Goal: Task Accomplishment & Management: Complete application form

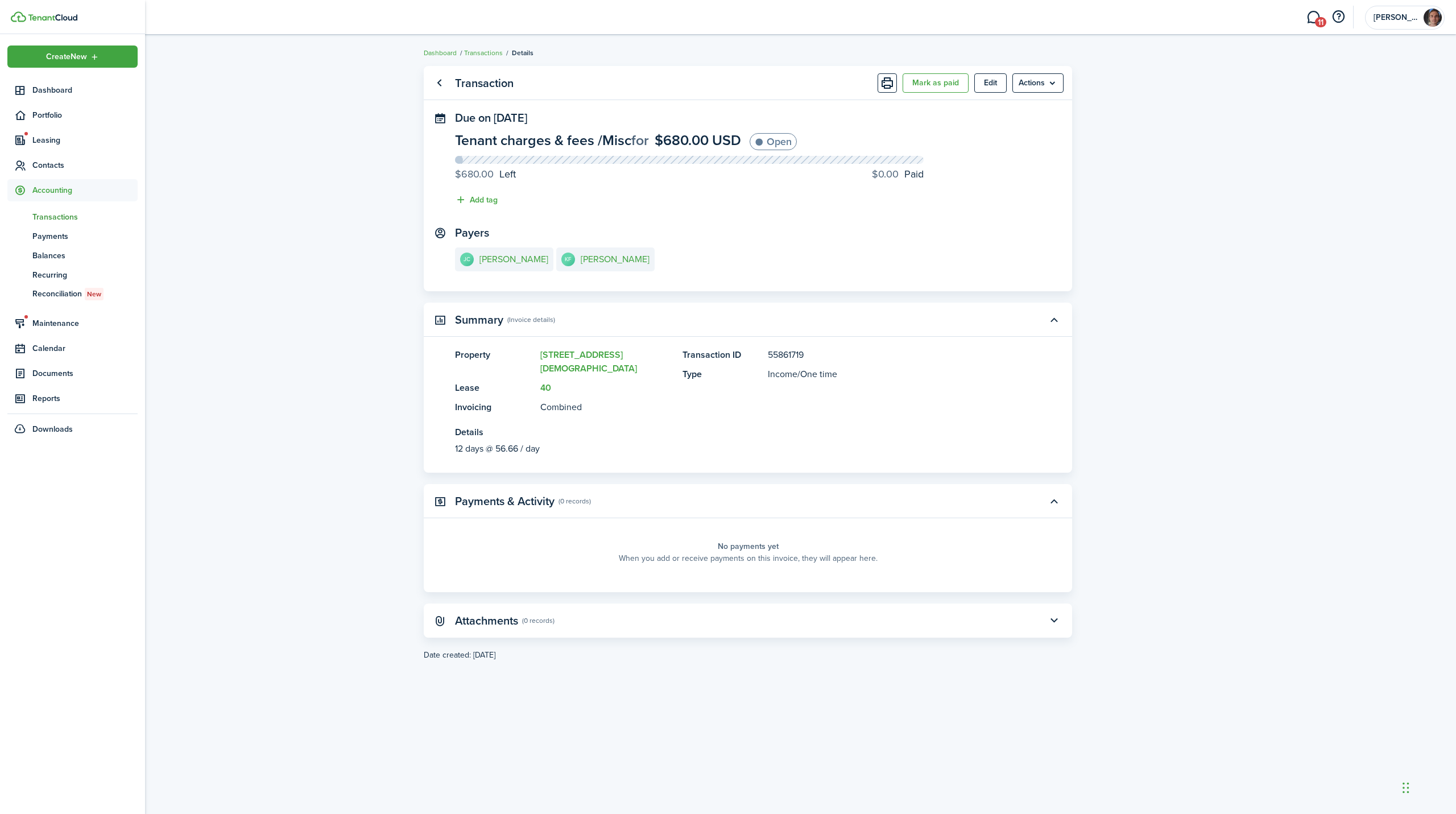
click at [50, 216] on span "Transactions" at bounding box center [85, 217] width 106 height 12
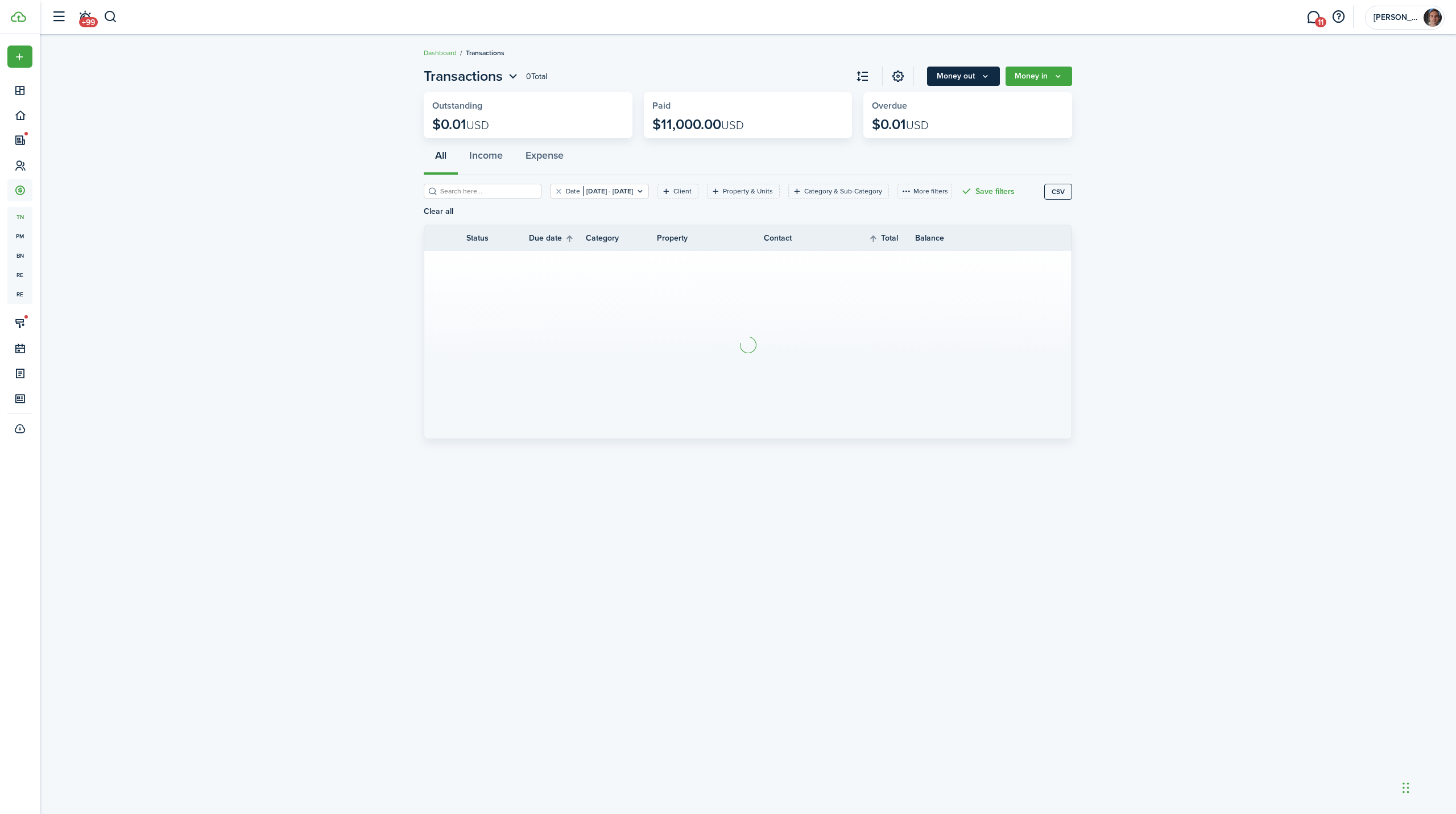
click at [988, 75] on icon "Money out" at bounding box center [985, 76] width 9 height 9
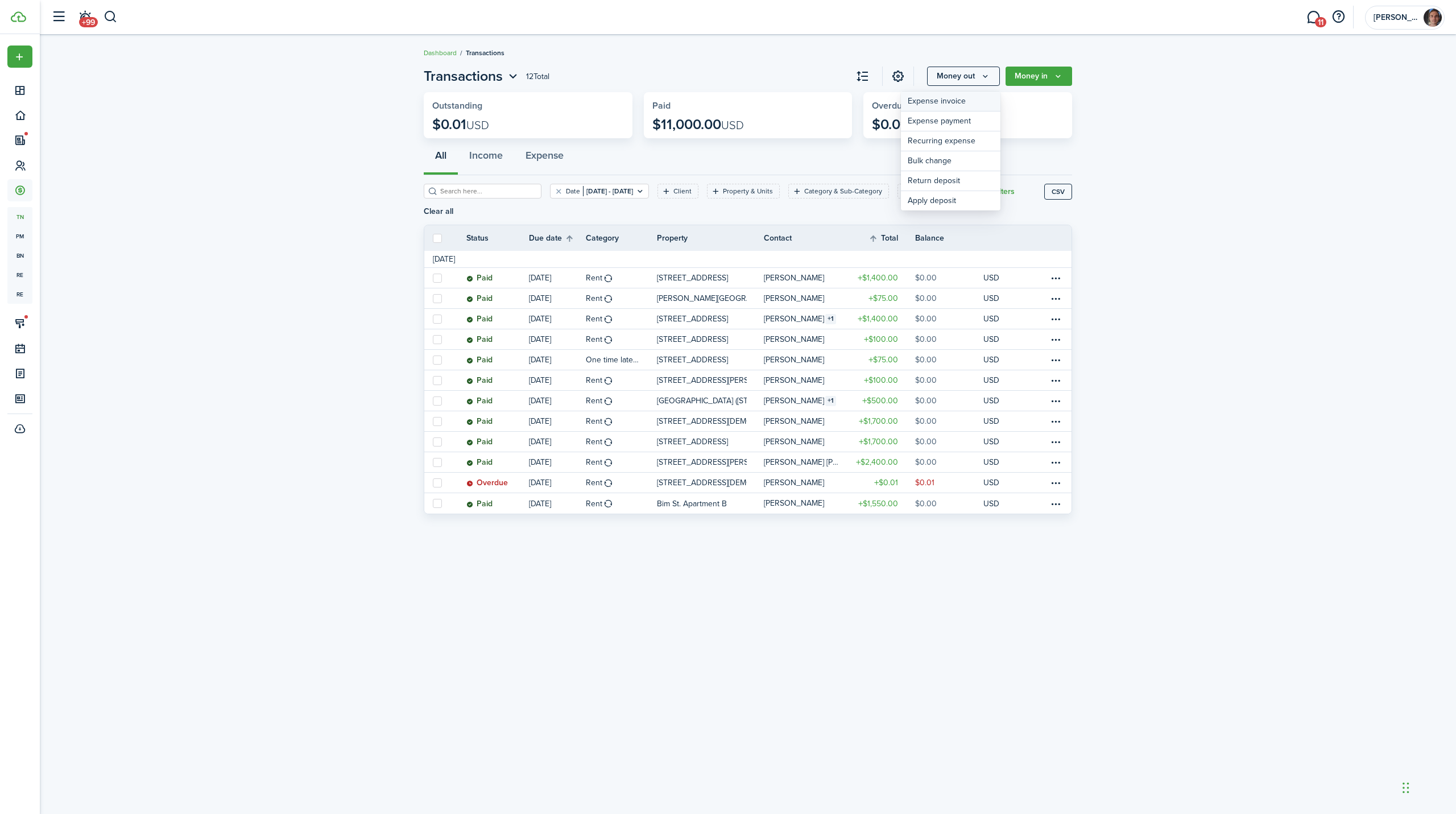
click at [962, 109] on link "Expense invoice" at bounding box center [951, 101] width 99 height 20
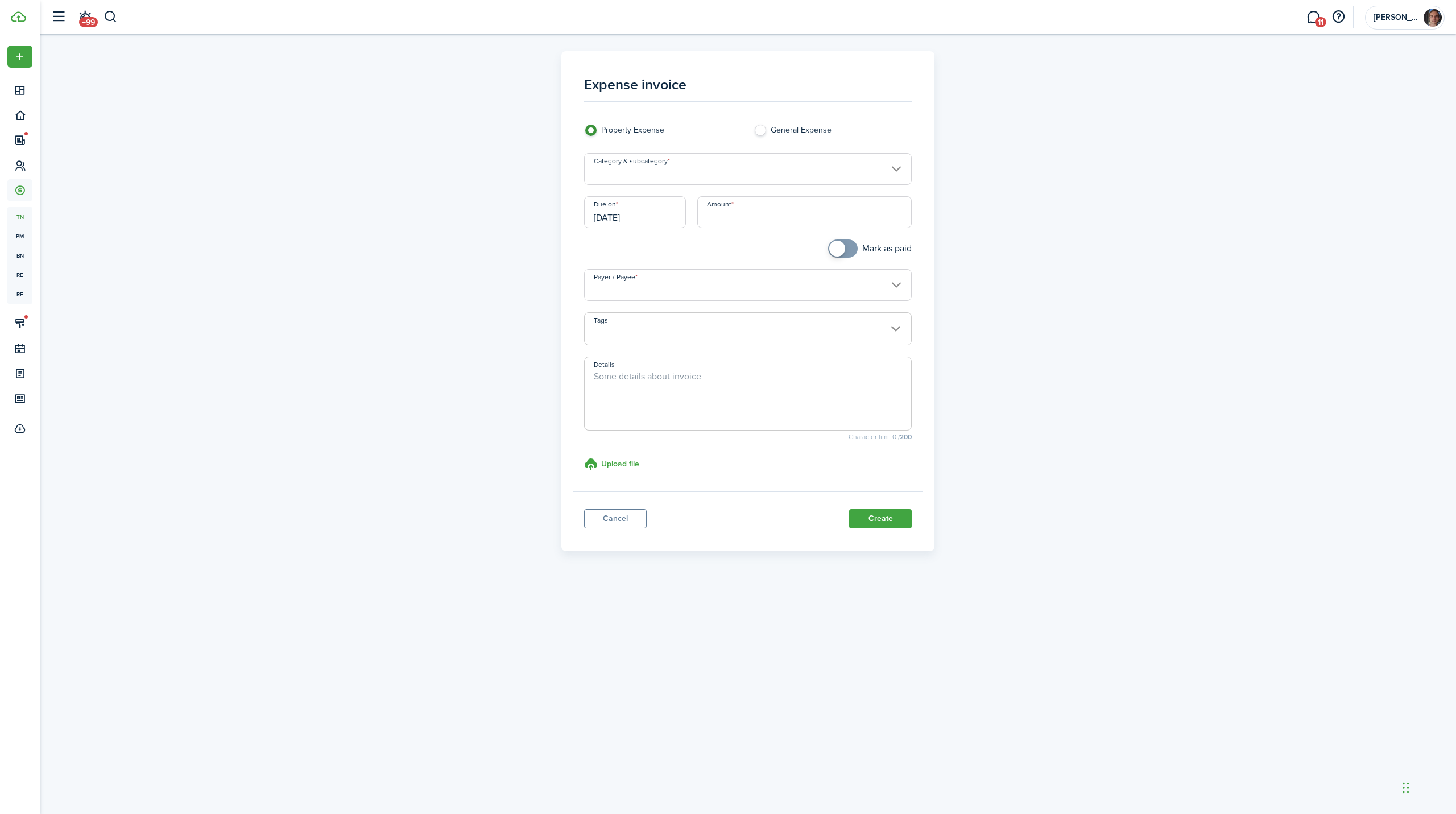
click at [771, 168] on input "Category & subcategory" at bounding box center [748, 168] width 328 height 32
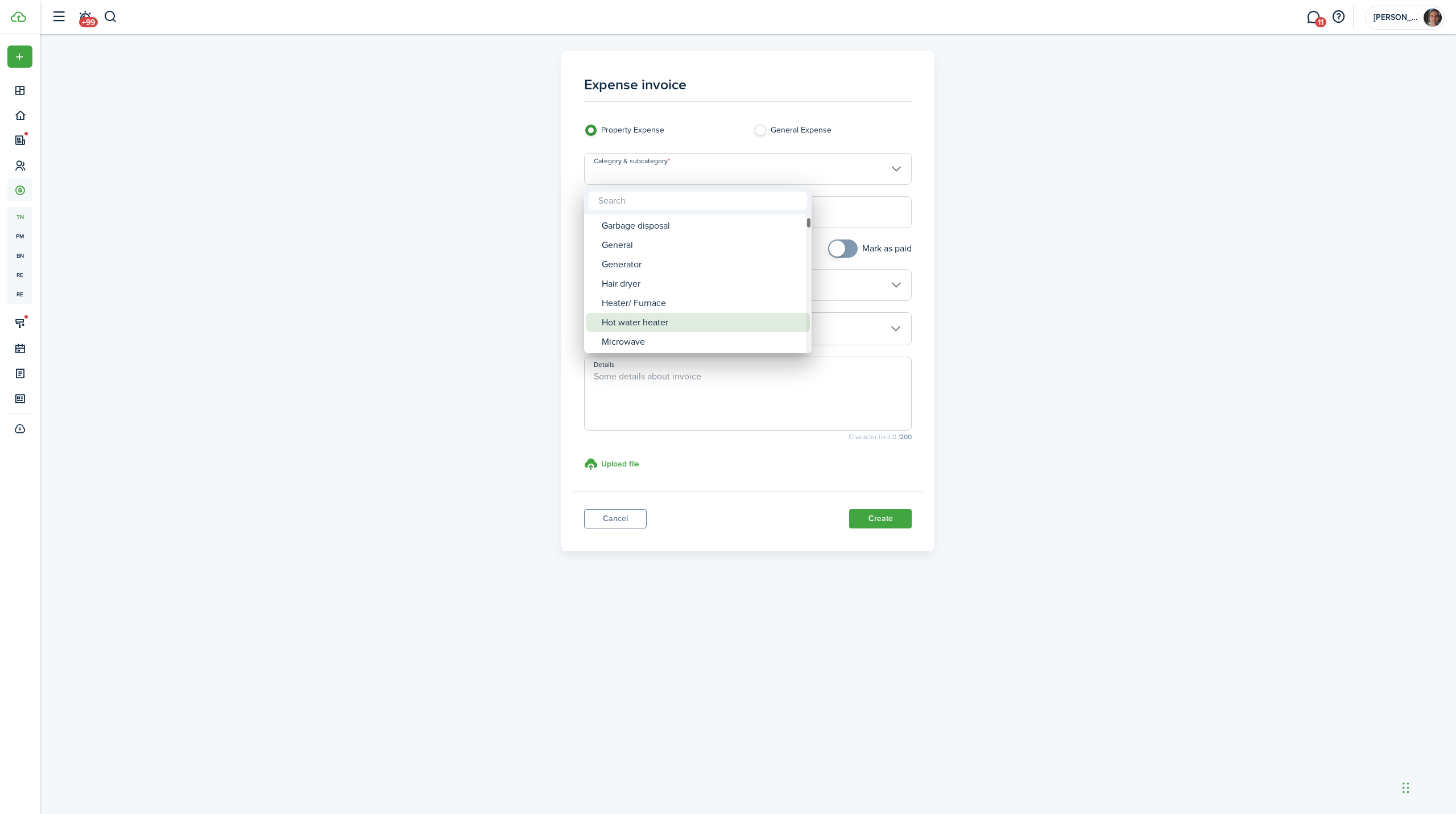
click at [655, 316] on div "Hot water heater" at bounding box center [702, 322] width 202 height 20
type input "Appliance / Hot water heater"
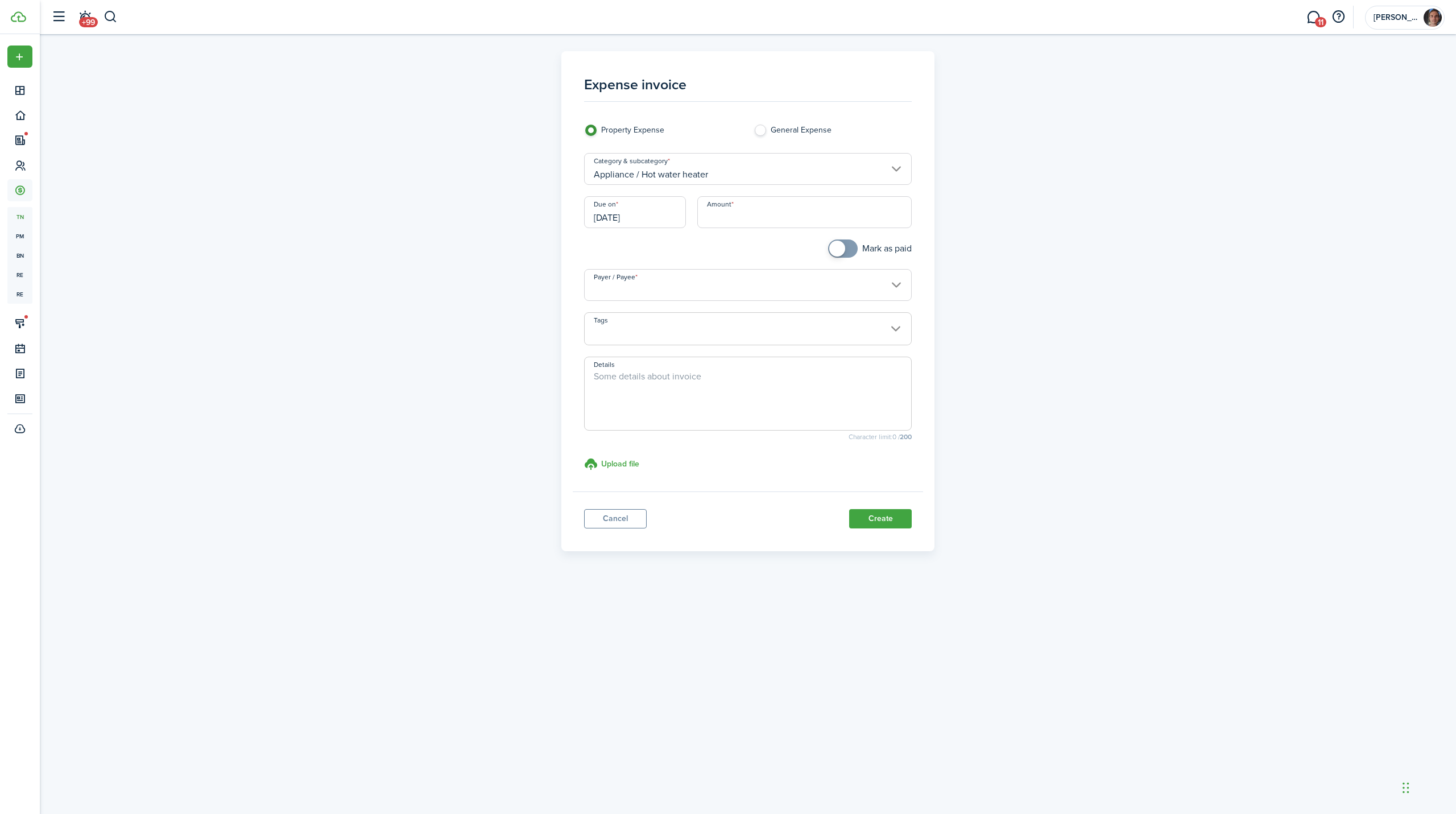
click at [731, 211] on input "Amount" at bounding box center [805, 212] width 215 height 32
paste input "$432.96"
click at [632, 284] on input "Payer / Payee" at bounding box center [748, 285] width 328 height 32
type input "$432.96"
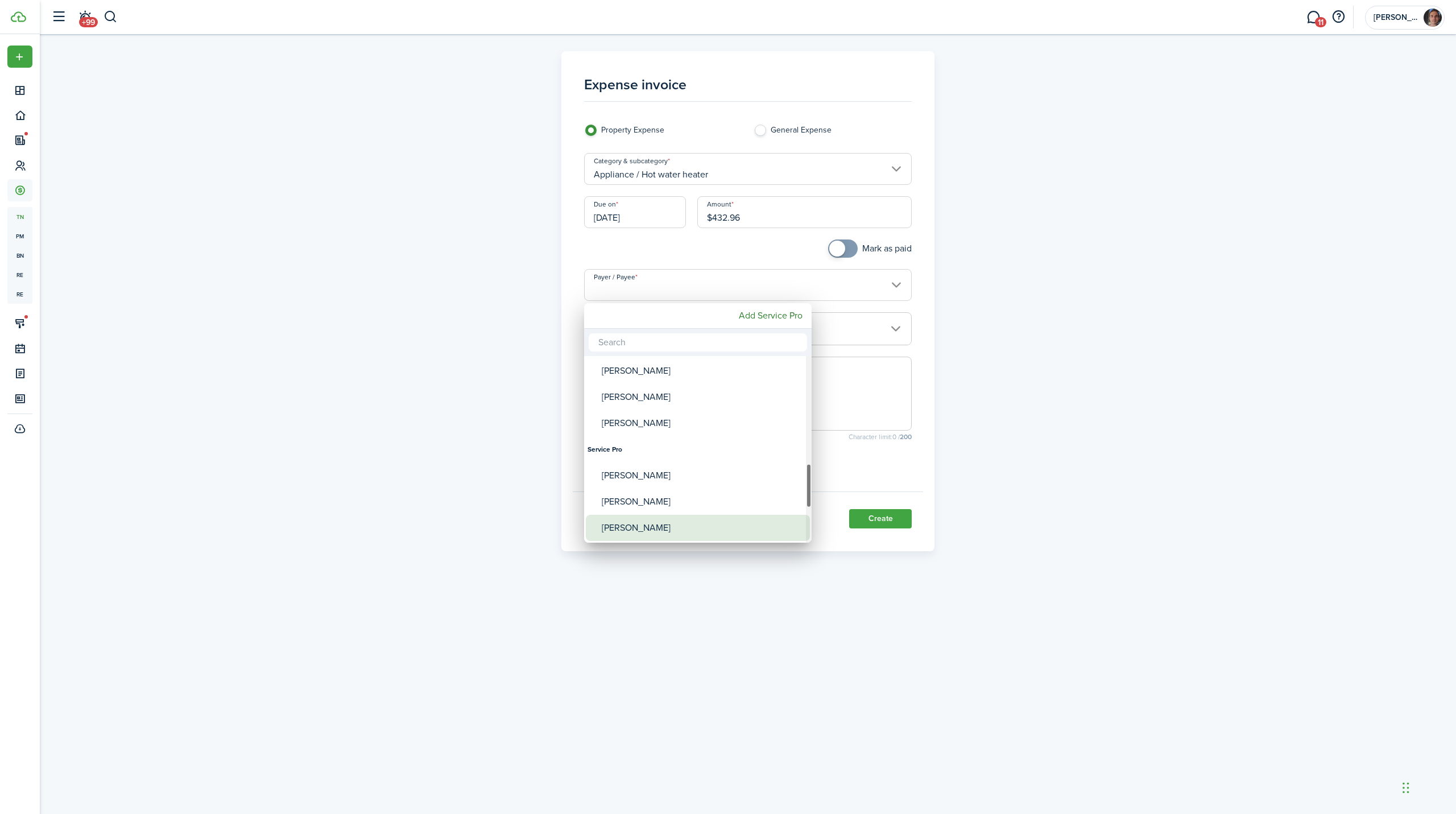
click at [633, 525] on div "[PERSON_NAME]" at bounding box center [702, 528] width 202 height 26
type input "[PERSON_NAME]"
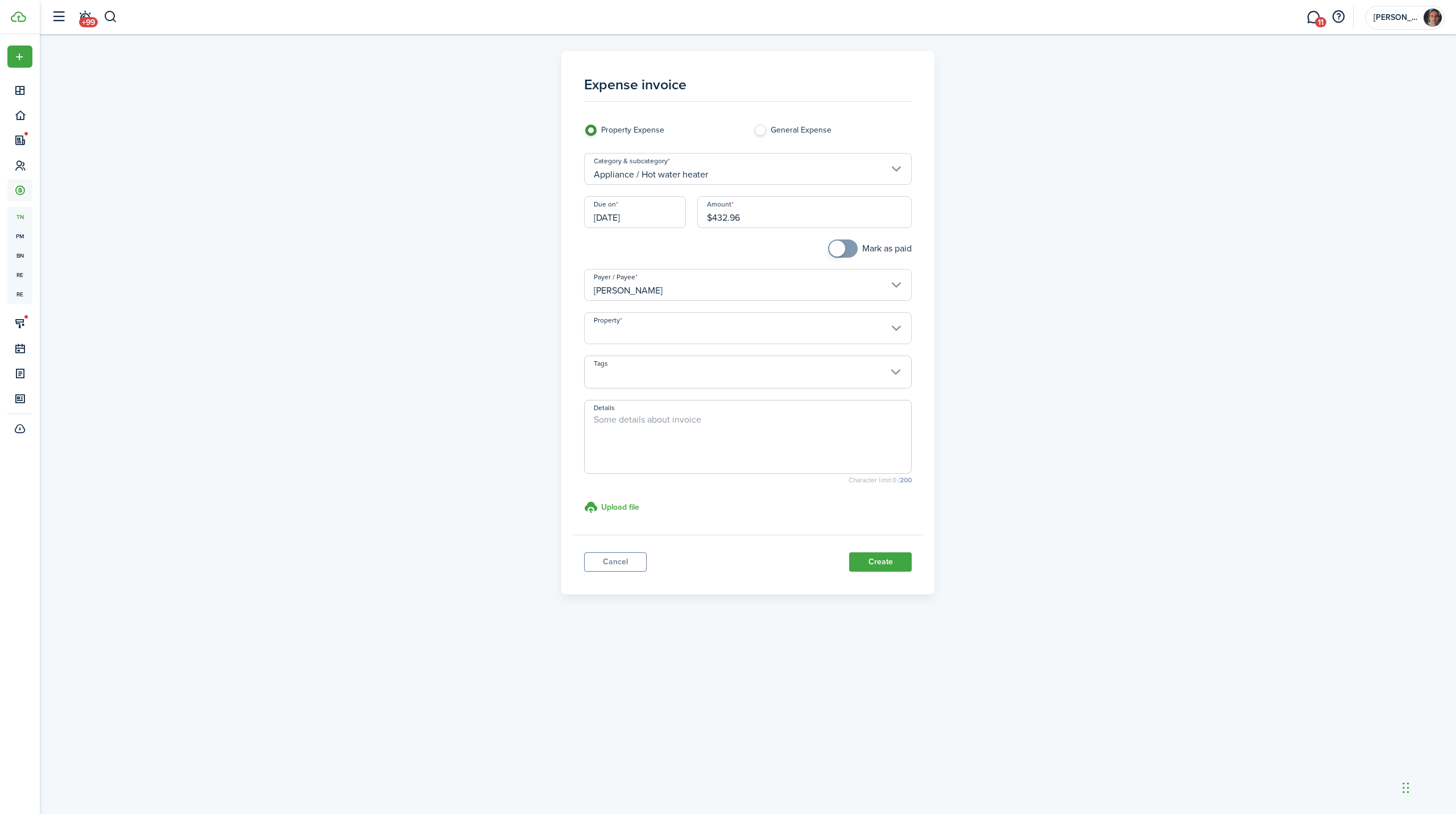
click at [637, 333] on input "Property" at bounding box center [748, 327] width 328 height 32
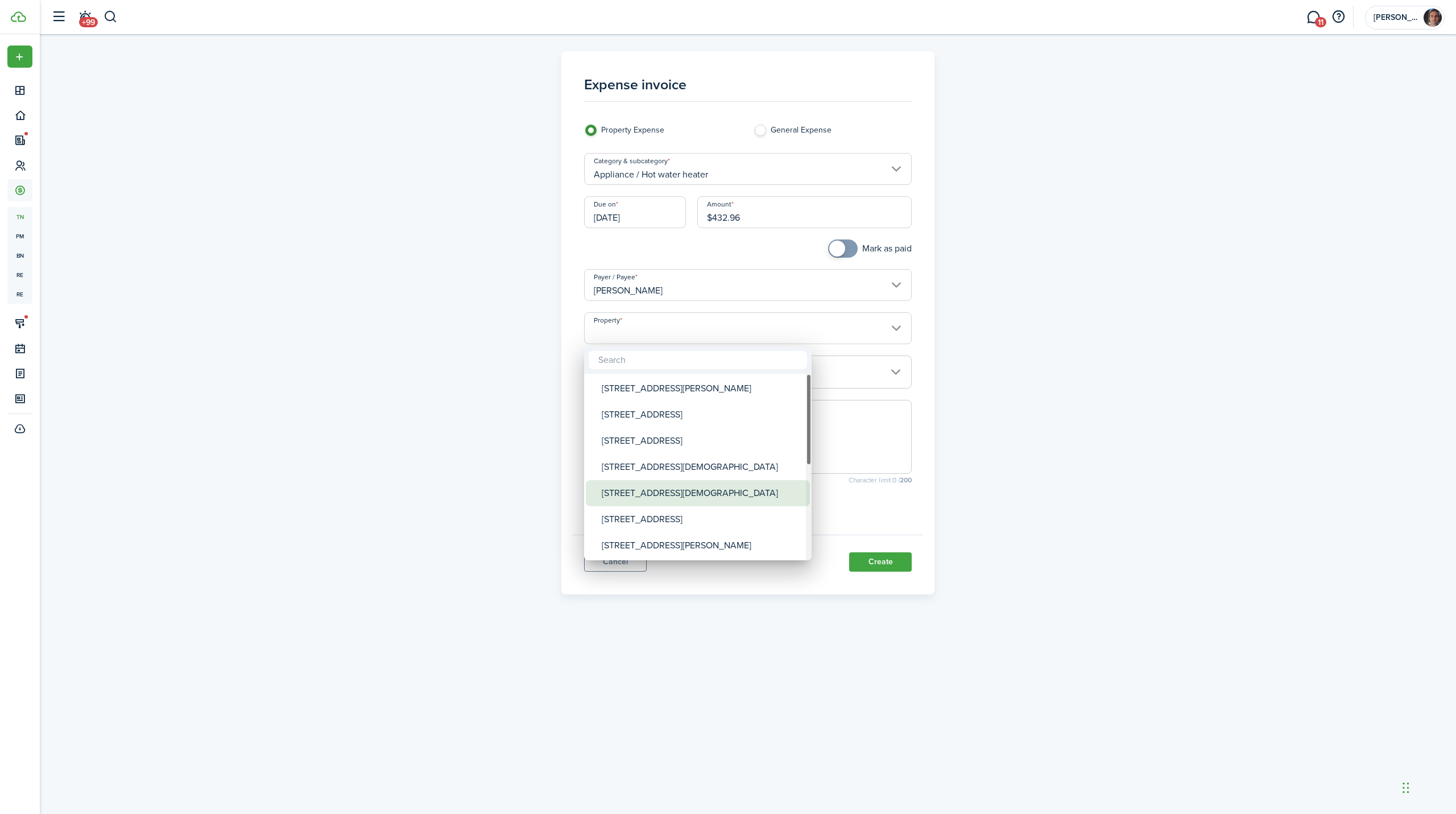
click at [639, 492] on div "[STREET_ADDRESS][DEMOGRAPHIC_DATA]" at bounding box center [702, 493] width 202 height 26
type input "[STREET_ADDRESS][DEMOGRAPHIC_DATA]"
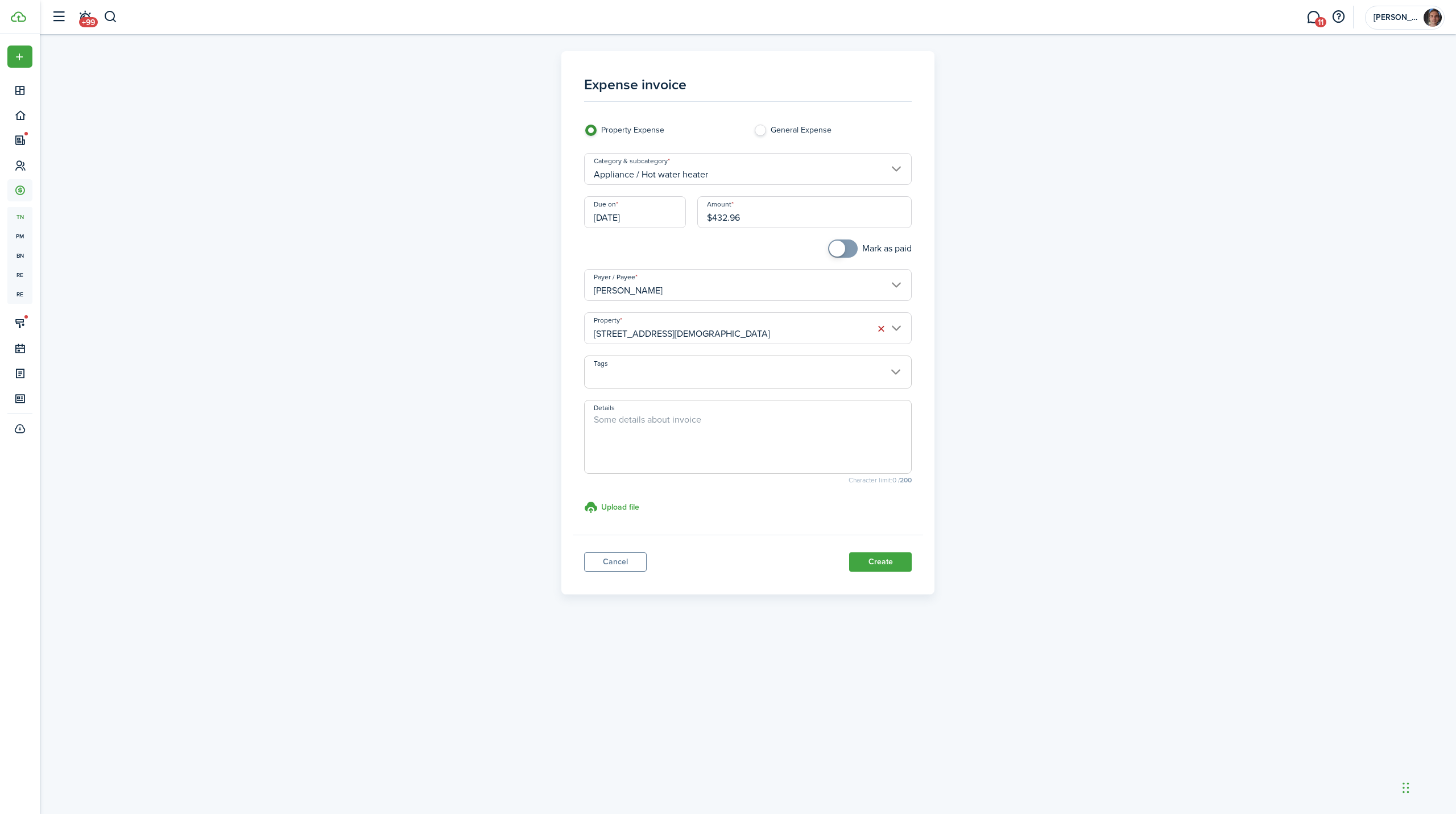
click at [652, 379] on span at bounding box center [748, 378] width 327 height 20
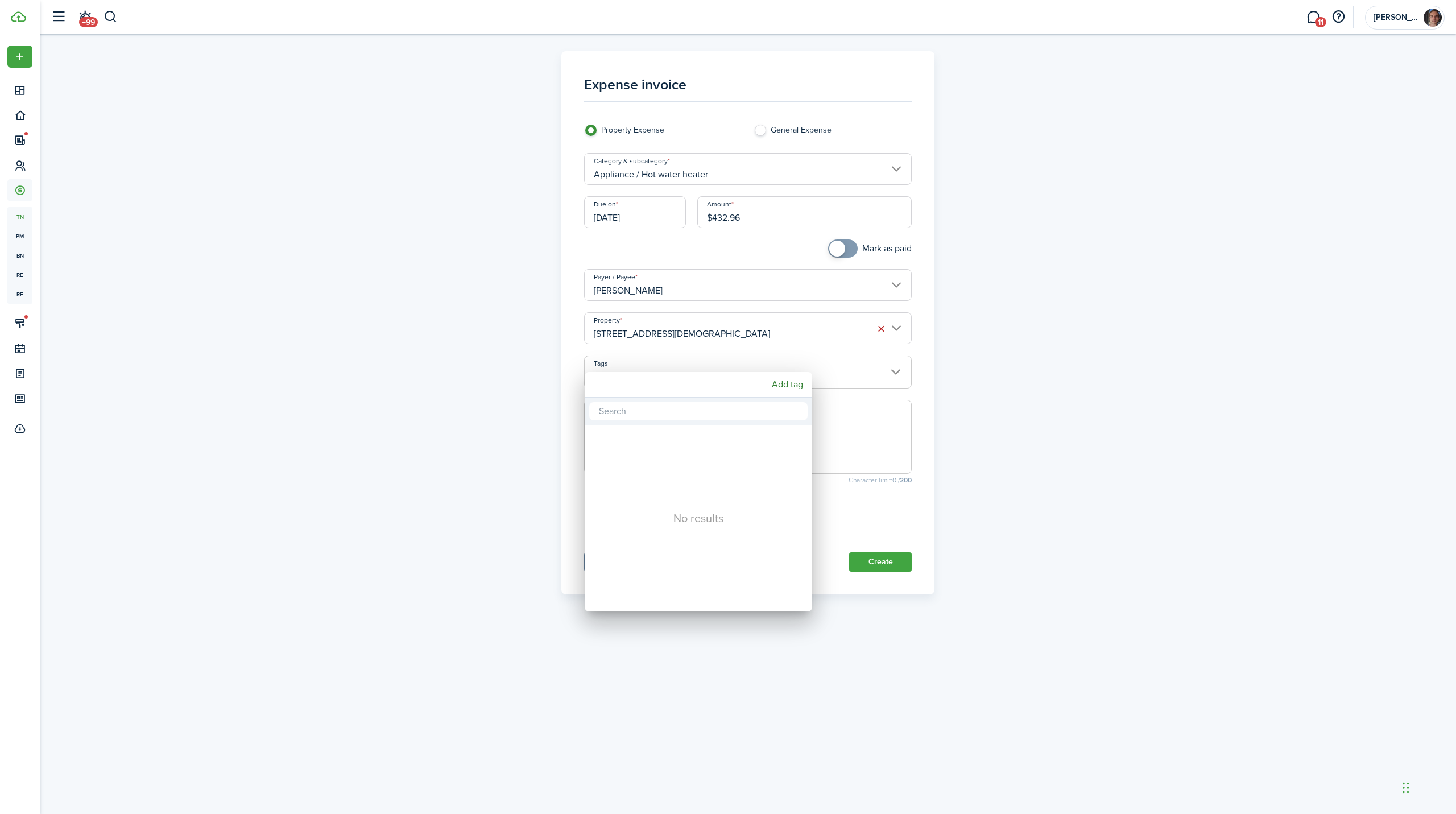
click at [858, 450] on div at bounding box center [728, 407] width 1638 height 996
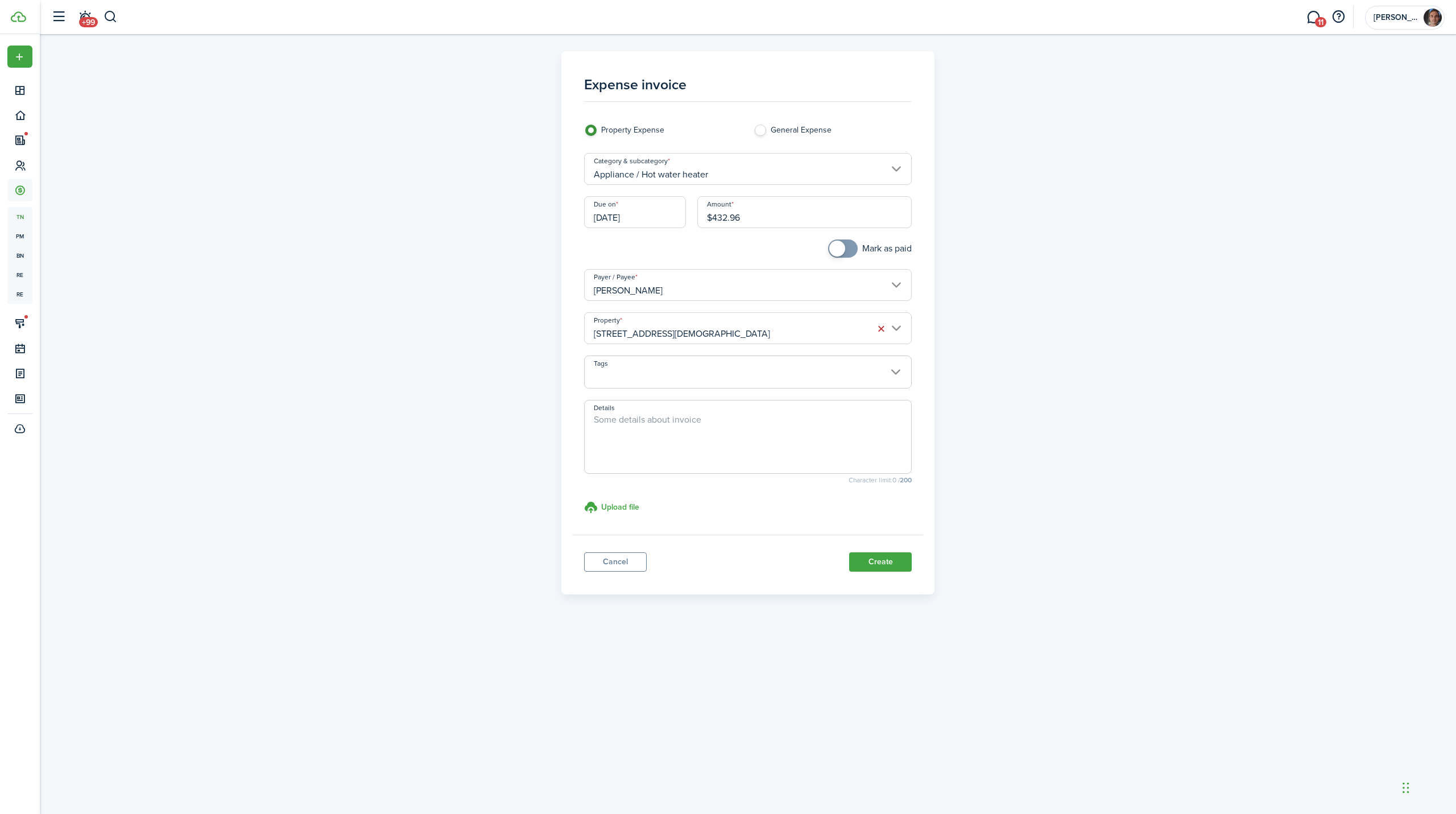
click at [836, 432] on textarea "Details" at bounding box center [748, 440] width 327 height 55
type textarea "Replaced water heater - bought at home depot replaced myself"
click at [878, 558] on button "Create" at bounding box center [880, 562] width 62 height 20
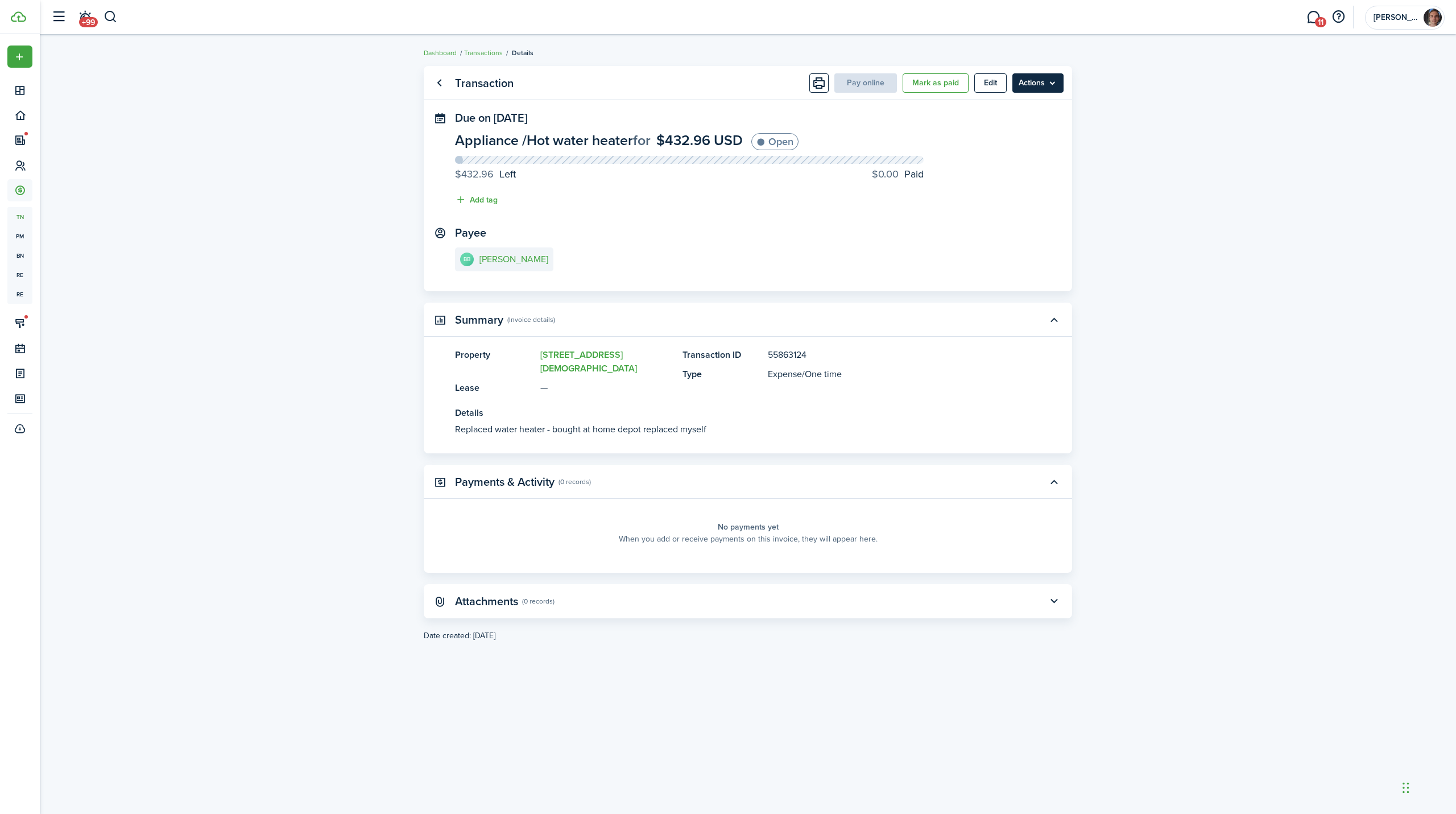
click at [1024, 89] on menu-btn "Actions" at bounding box center [1038, 83] width 51 height 20
click at [919, 85] on button "Mark as paid" at bounding box center [936, 83] width 66 height 20
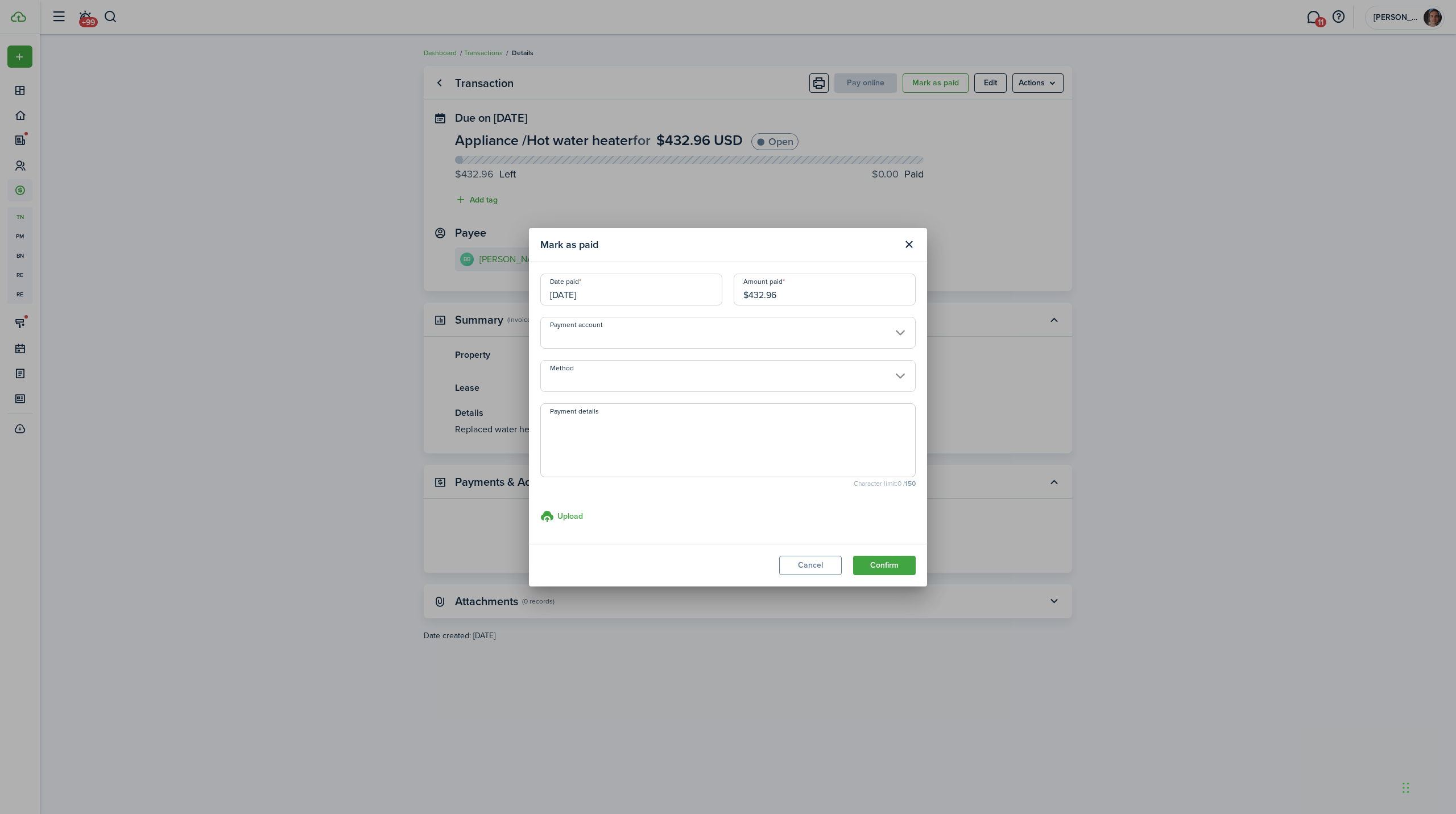
click at [551, 337] on input "Payment account" at bounding box center [728, 332] width 376 height 32
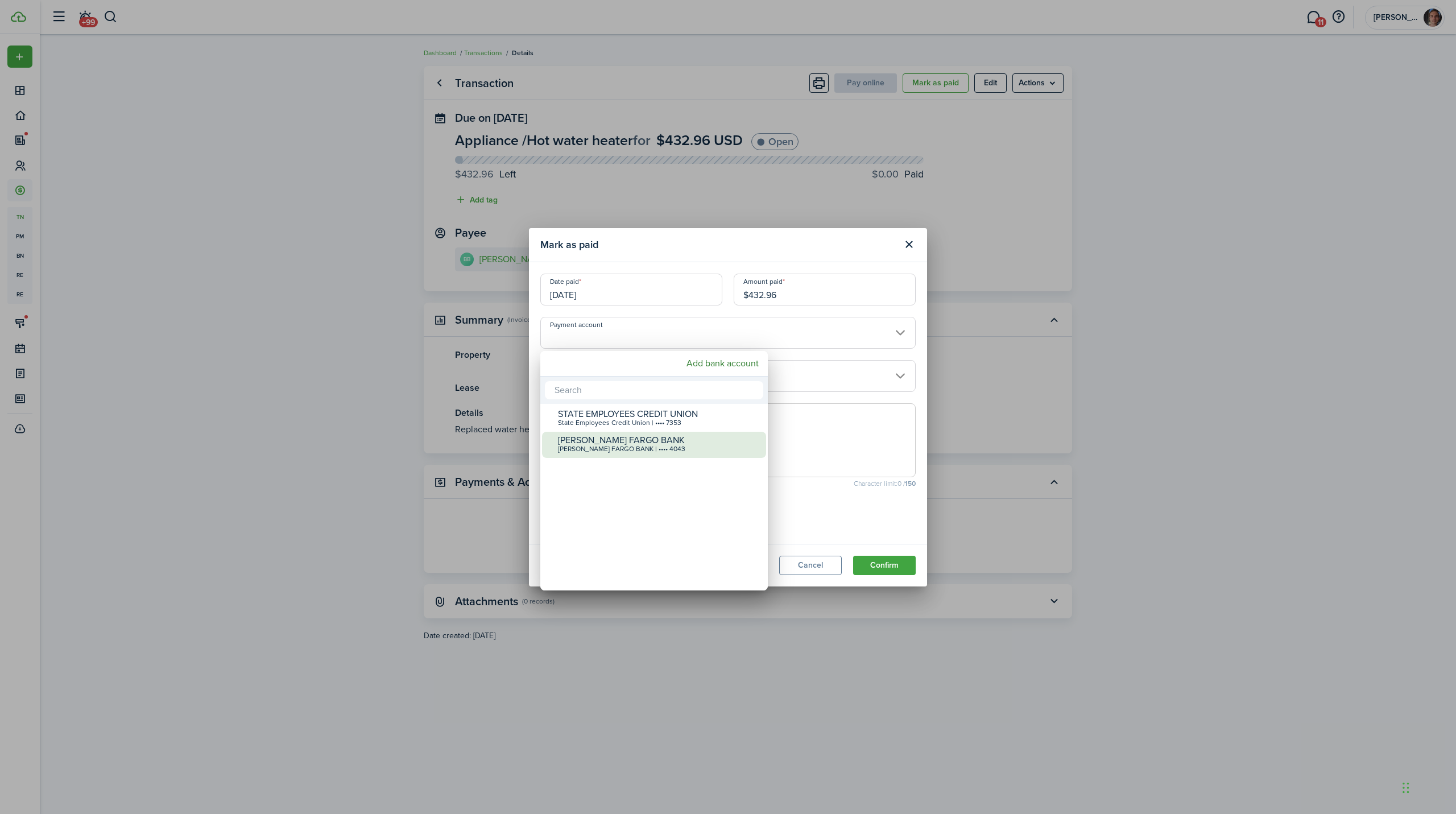
click at [602, 441] on div "[PERSON_NAME] FARGO BANK" at bounding box center [659, 440] width 202 height 10
type input "•••• •••• •••• 4043"
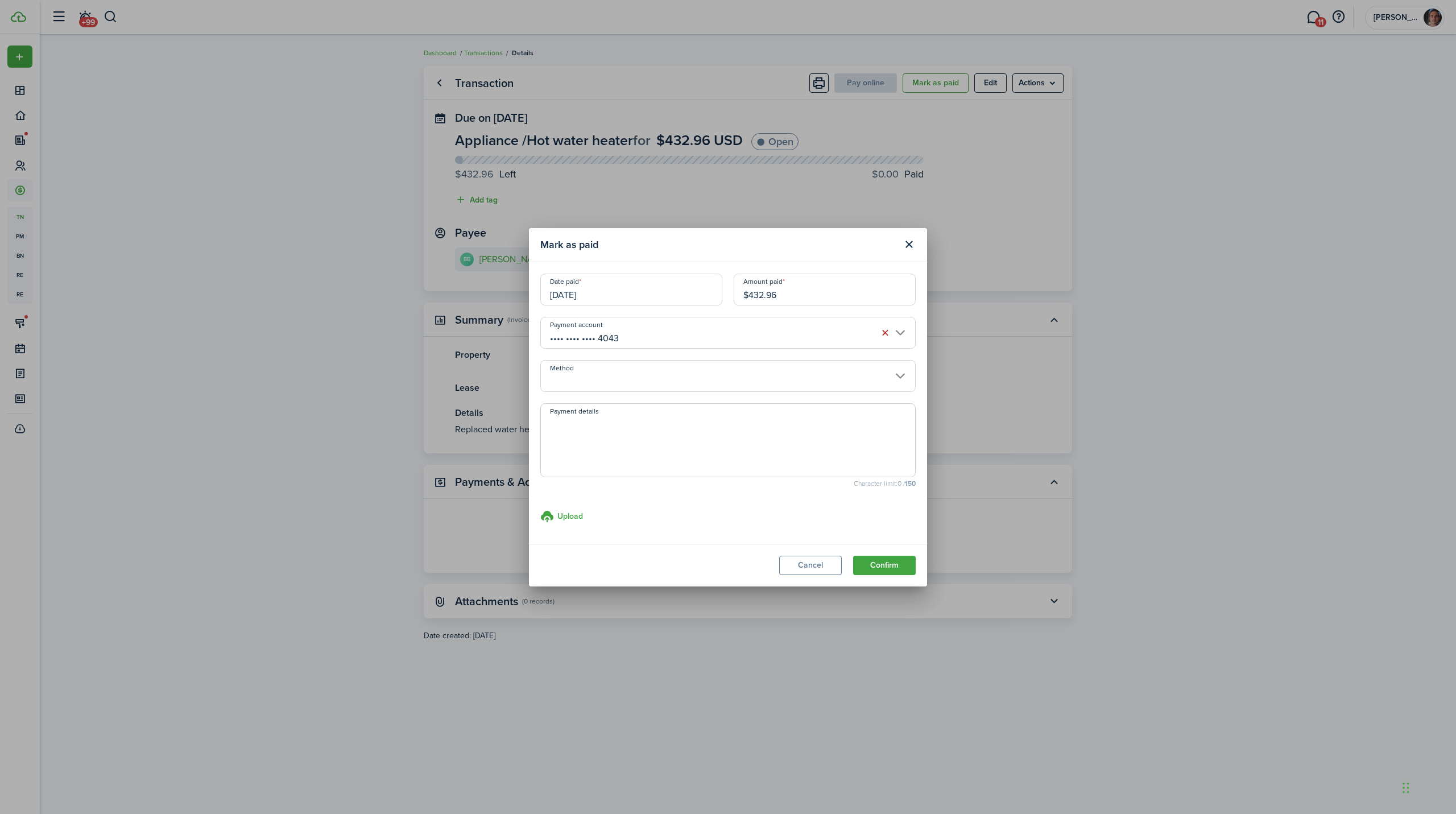
click at [602, 441] on textarea "Payment details" at bounding box center [727, 443] width 374 height 55
click at [580, 367] on input "Method" at bounding box center [728, 376] width 376 height 32
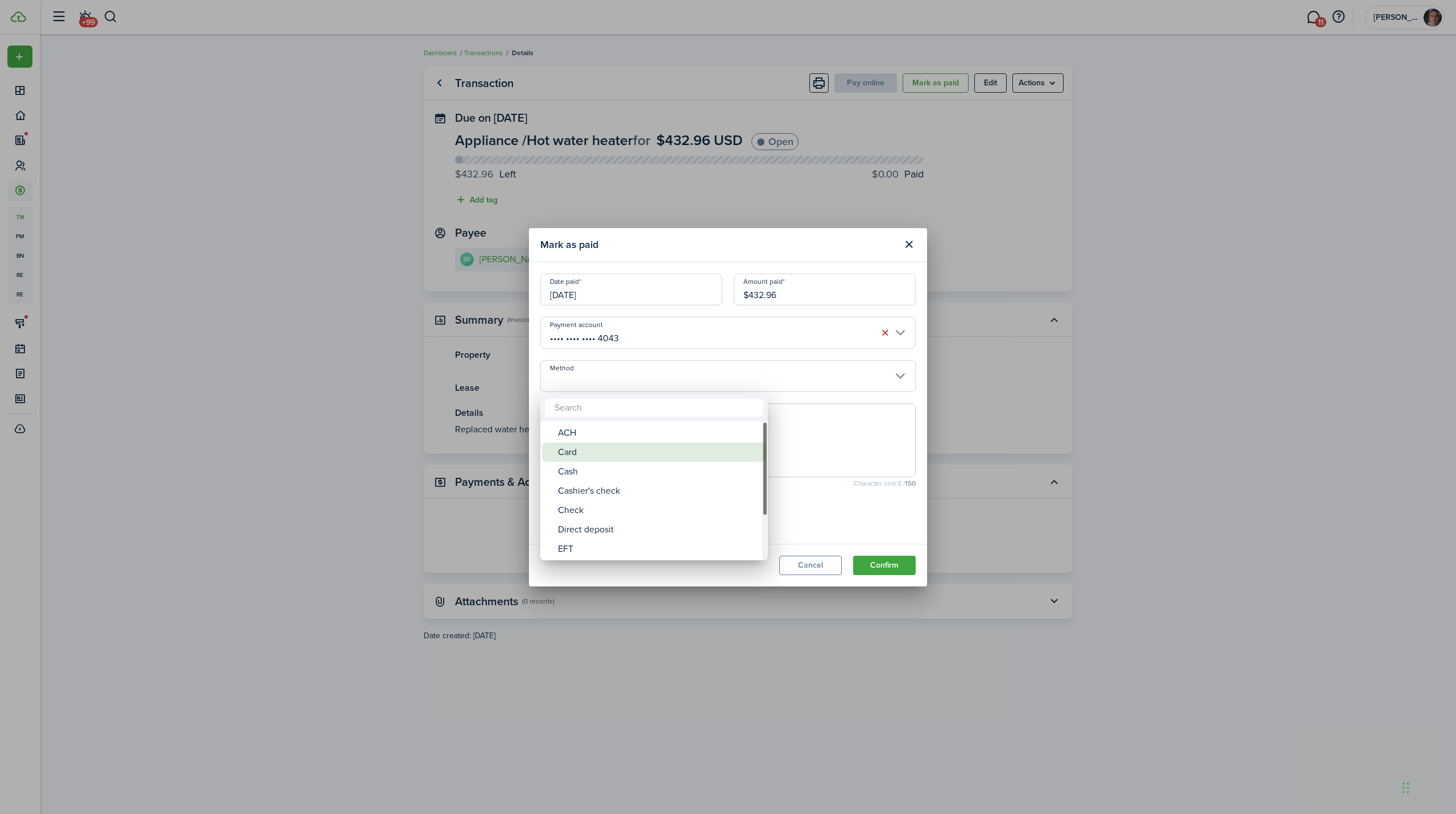
click at [589, 451] on div "Card" at bounding box center [659, 452] width 202 height 20
type input "Card"
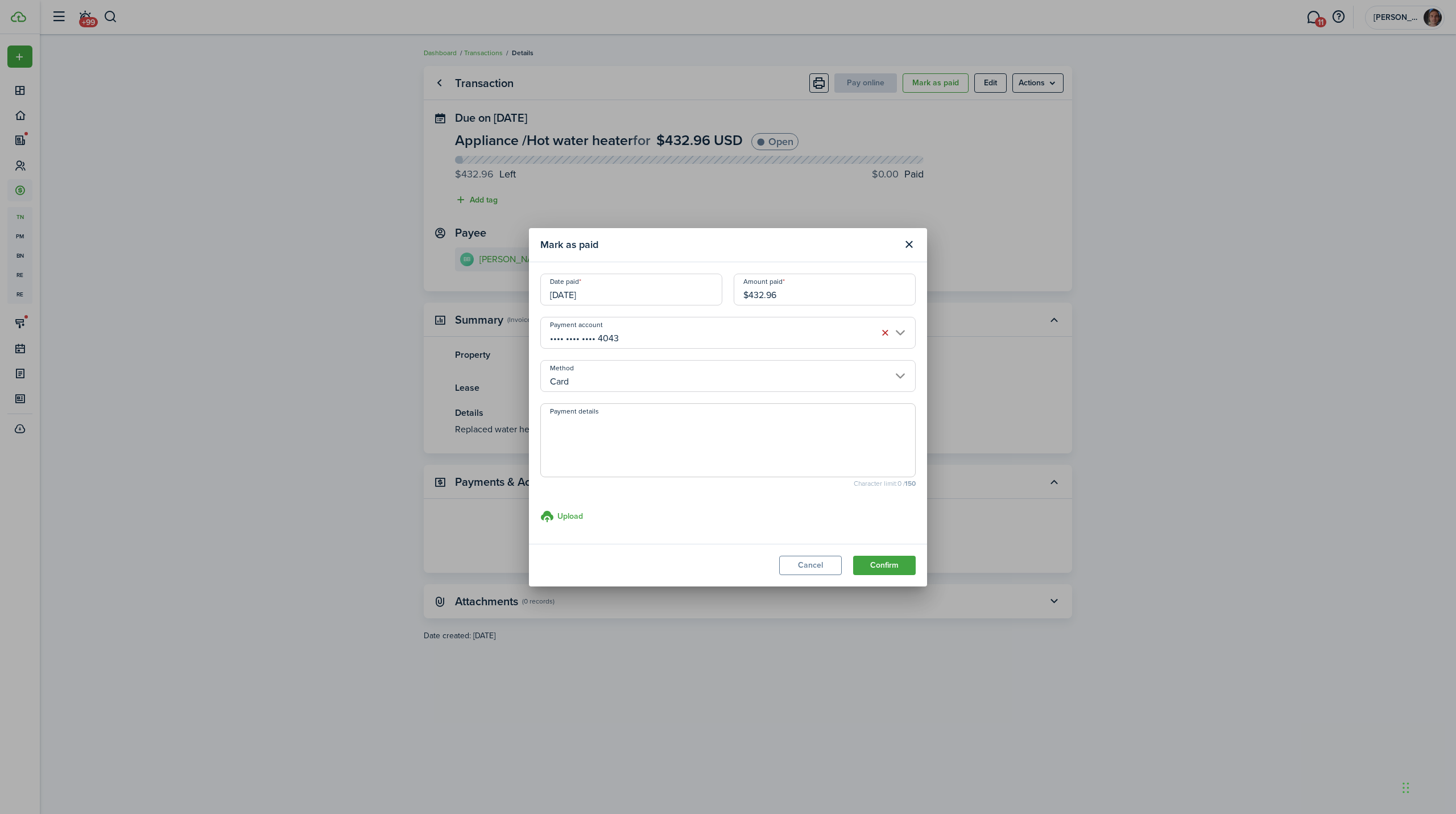
click at [735, 462] on textarea "Payment details" at bounding box center [727, 443] width 374 height 55
click at [894, 565] on button "Confirm" at bounding box center [884, 565] width 62 height 20
